Goal: Task Accomplishment & Management: Complete application form

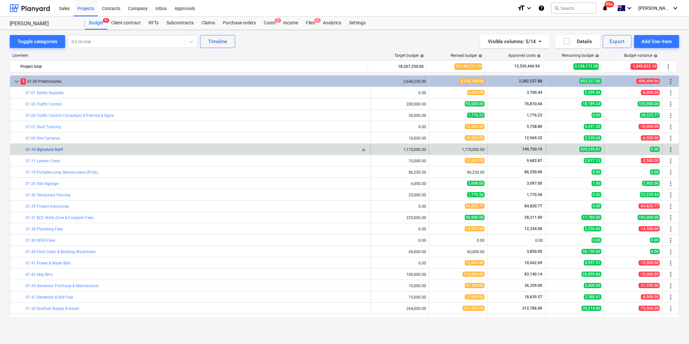
click at [49, 150] on link "01.10 Signature Staff" at bounding box center [44, 149] width 37 height 5
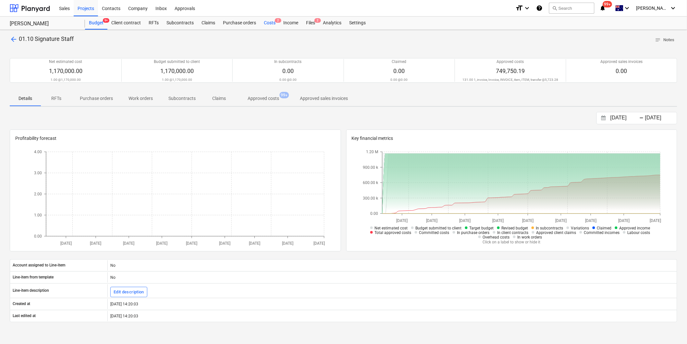
click at [266, 24] on div "Costs 2" at bounding box center [269, 23] width 19 height 13
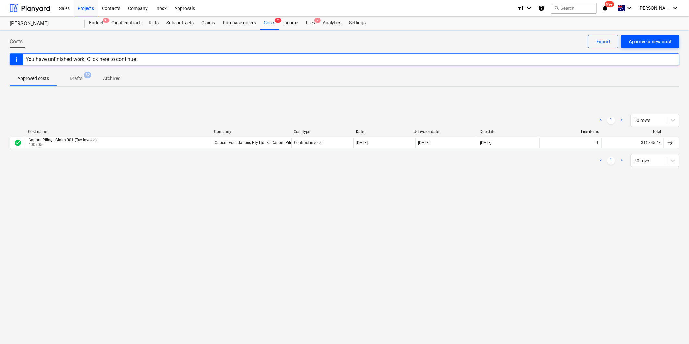
click at [632, 35] on button "Approve a new cost" at bounding box center [650, 41] width 58 height 13
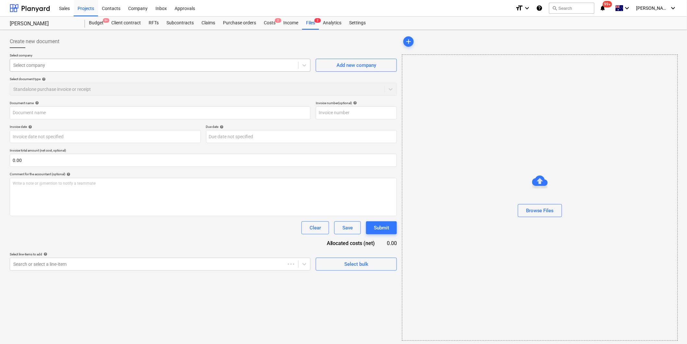
click at [77, 63] on div at bounding box center [154, 65] width 282 height 6
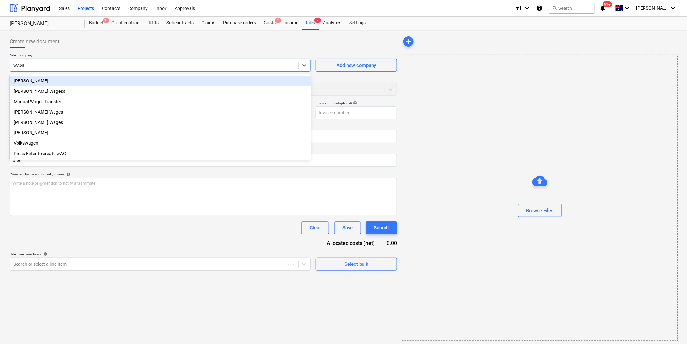
type input "wAGES"
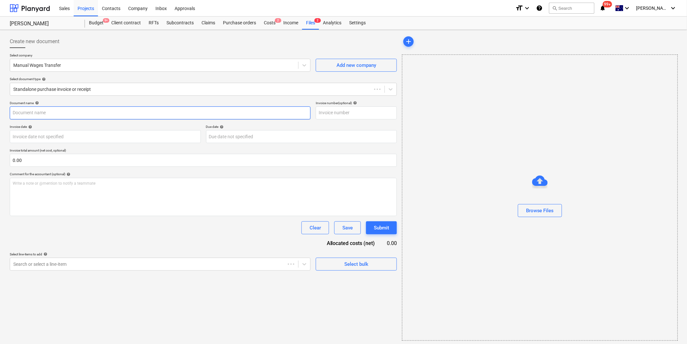
click at [54, 114] on input "text" at bounding box center [160, 112] width 301 height 13
type input "w"
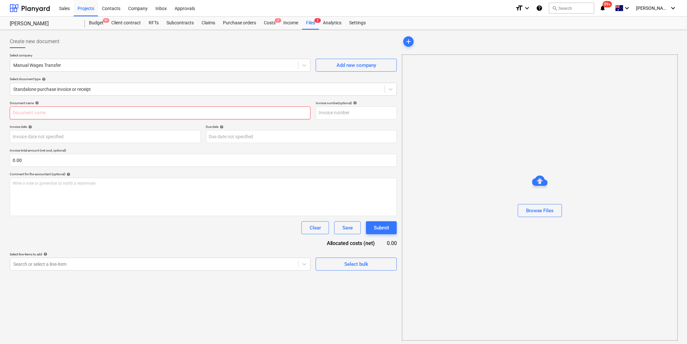
click at [120, 109] on input "text" at bounding box center [160, 112] width 301 height 13
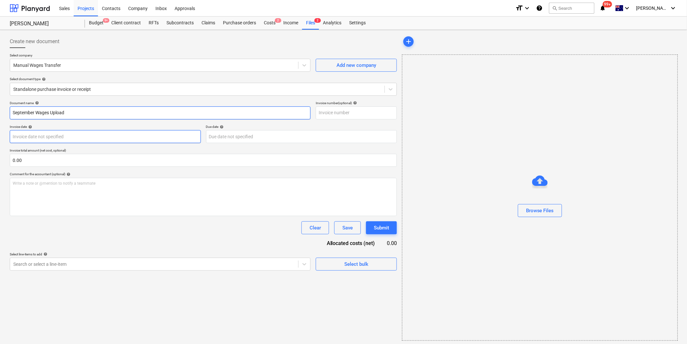
type input "September Wages Upload"
click at [92, 133] on body "Sales Projects Contacts Company Inbox Approvals format_size keyboard_arrow_down…" at bounding box center [343, 172] width 687 height 344
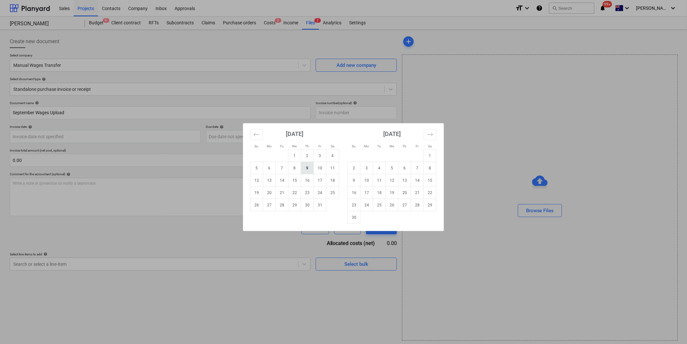
click at [311, 171] on td "9" at bounding box center [307, 168] width 13 height 12
type input "[DATE]"
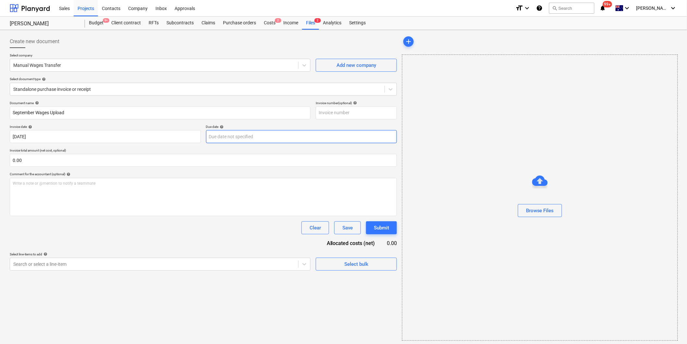
click at [253, 142] on body "Sales Projects Contacts Company Inbox Approvals format_size keyboard_arrow_down…" at bounding box center [343, 172] width 687 height 344
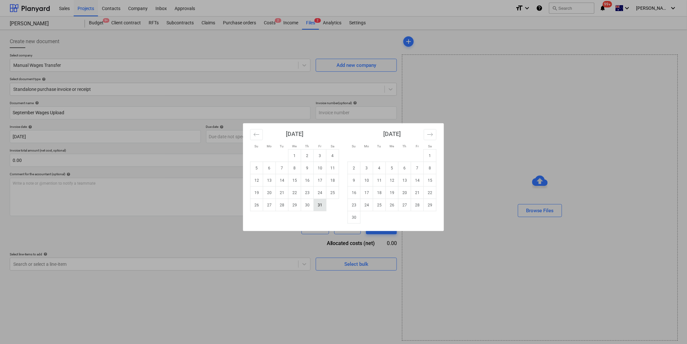
click at [320, 207] on td "31" at bounding box center [320, 205] width 13 height 12
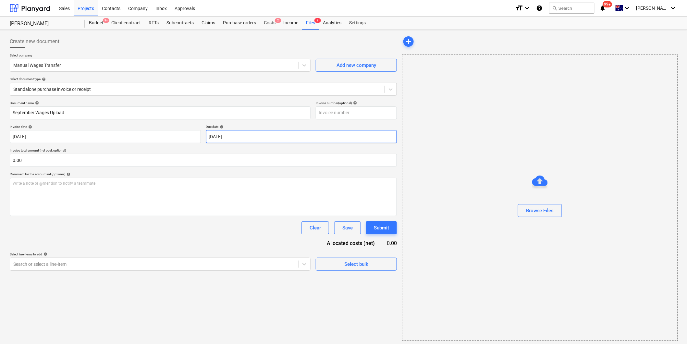
click at [260, 141] on body "Sales Projects Contacts Company Inbox Approvals format_size keyboard_arrow_down…" at bounding box center [343, 172] width 687 height 344
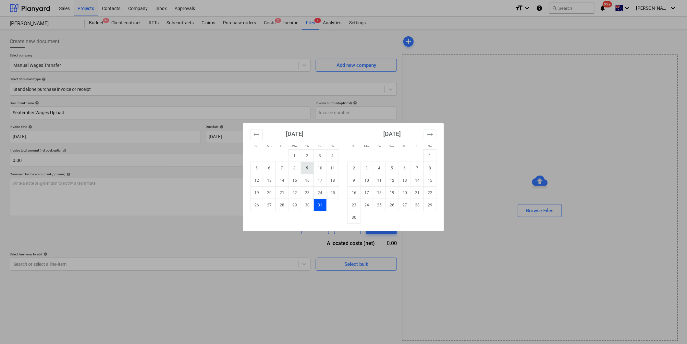
click at [306, 173] on td "9" at bounding box center [307, 168] width 13 height 12
type input "[DATE]"
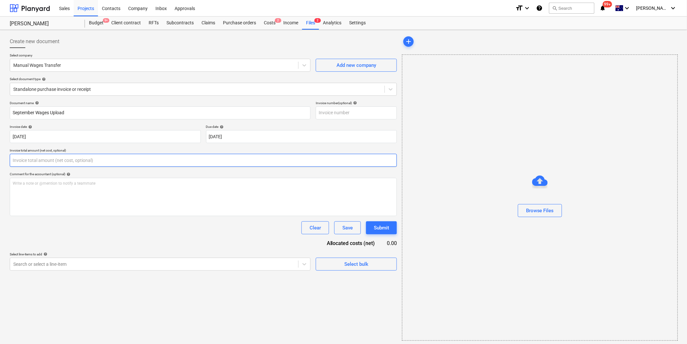
click at [106, 160] on input "text" at bounding box center [203, 160] width 387 height 13
type input "0.00"
click at [84, 156] on input "text" at bounding box center [203, 160] width 387 height 13
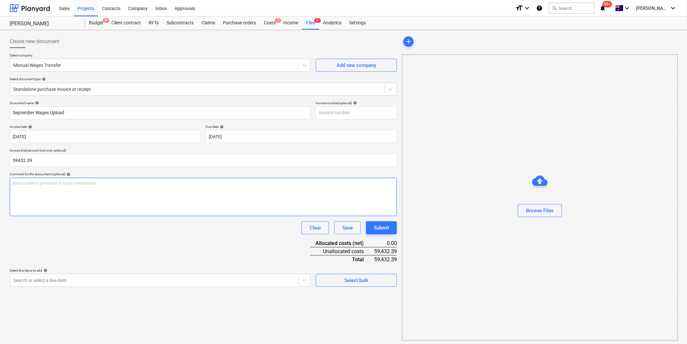
type input "59,432.39"
click at [119, 283] on div "Search or select a line-item" at bounding box center [160, 280] width 301 height 13
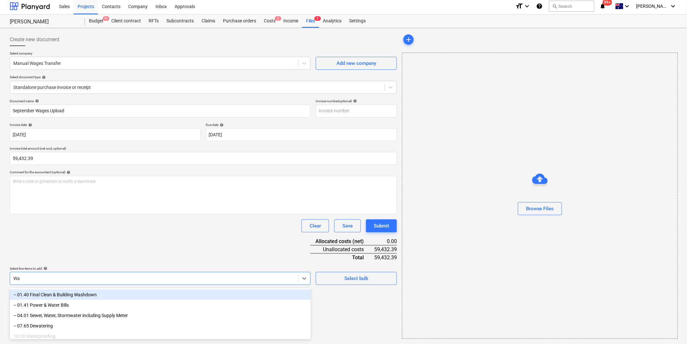
type input "W"
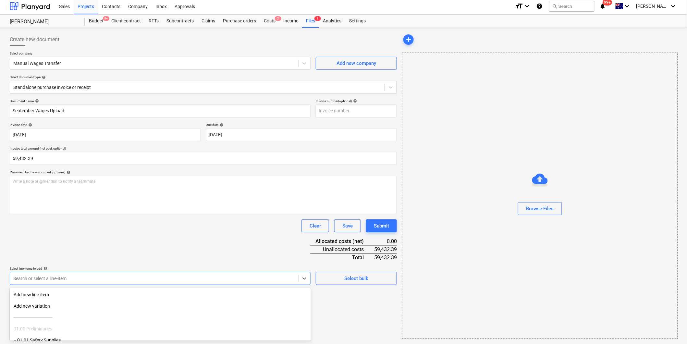
type input "T"
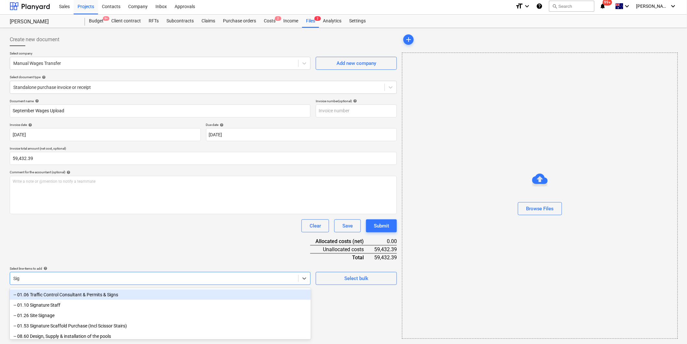
type input "Sign"
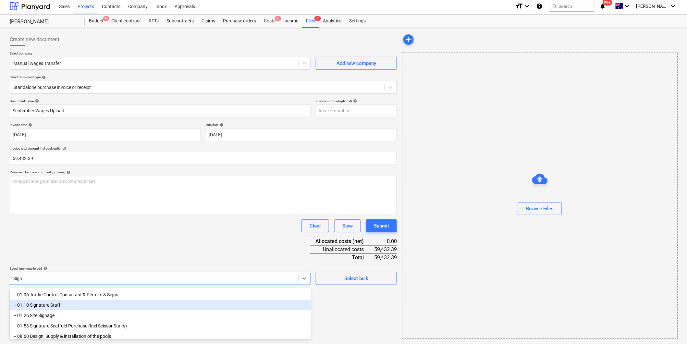
click at [70, 301] on div "-- 01.10 Signature Staff" at bounding box center [160, 305] width 301 height 10
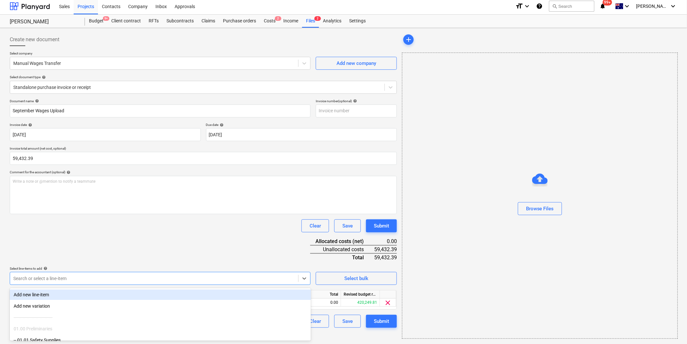
click at [114, 265] on div "Document name help September Wages Upload Invoice number (optional) help Invoic…" at bounding box center [203, 213] width 387 height 229
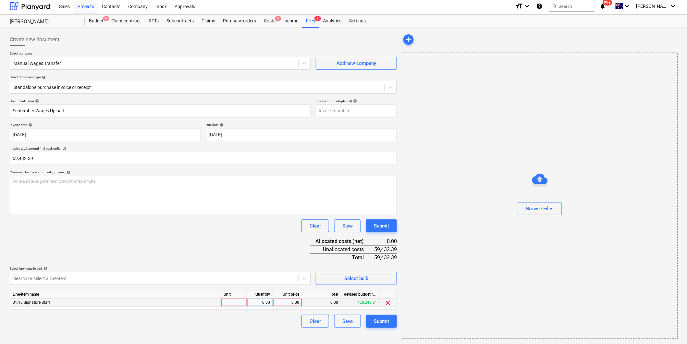
click at [238, 303] on div at bounding box center [234, 303] width 26 height 8
click at [270, 304] on div "0.00" at bounding box center [260, 303] width 26 height 8
type input "59432.39"
click at [285, 298] on div "Unit price" at bounding box center [287, 295] width 29 height 8
click at [285, 301] on div "0.00" at bounding box center [288, 303] width 24 height 8
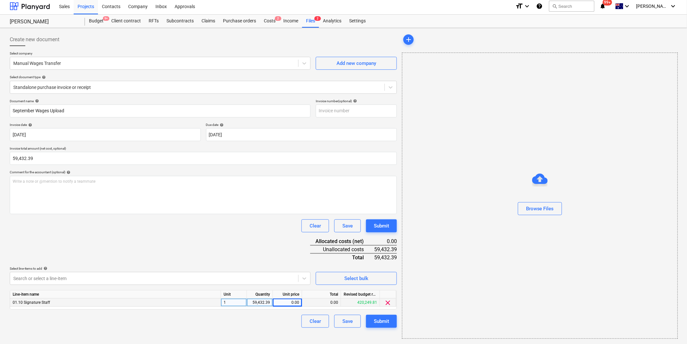
click at [266, 301] on div "59,432.39" at bounding box center [260, 303] width 20 height 8
type input "1"
click at [287, 307] on div "0.00" at bounding box center [288, 303] width 24 height 8
type input "59432.39"
click at [277, 268] on div "Select line-items to add help" at bounding box center [160, 268] width 301 height 4
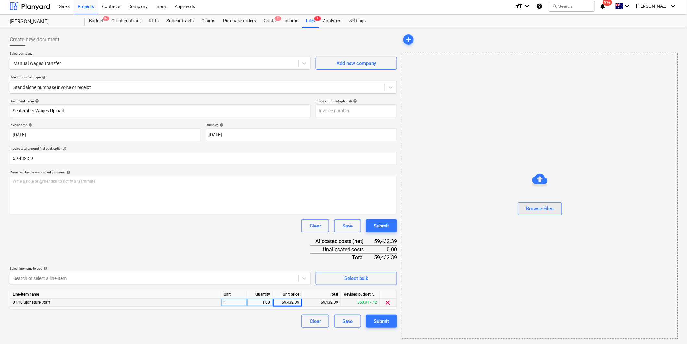
click at [541, 203] on button "Browse Files" at bounding box center [540, 208] width 44 height 13
